Goal: Transaction & Acquisition: Purchase product/service

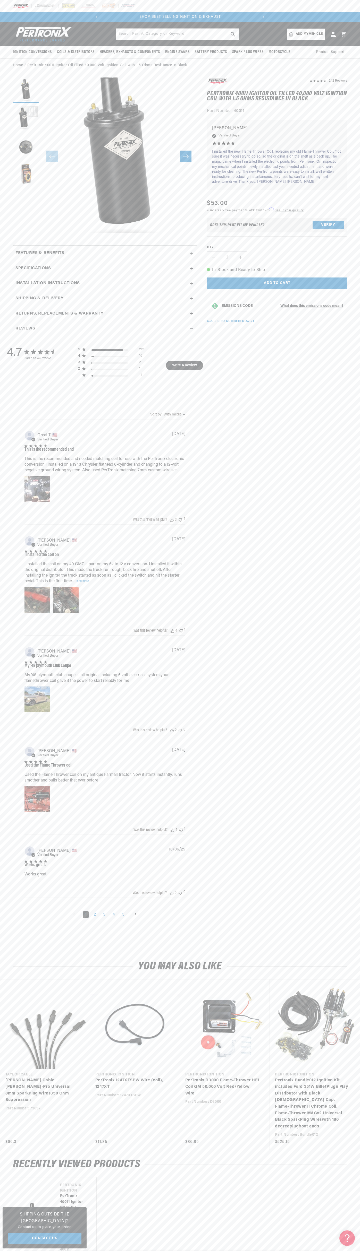
click at [10, 2] on div at bounding box center [180, 6] width 360 height 12
click at [349, 1078] on link "Pertronix Bundle012 Ignition Kit includes Ford 351W Billet Plug n Play Distribu…" at bounding box center [312, 1104] width 74 height 53
click at [225, 1251] on html "Skip to content Your cart Your cart is empty Get the right parts the first time…" at bounding box center [180, 625] width 360 height 1251
click at [21, 36] on img at bounding box center [42, 34] width 59 height 18
